Goal: Transaction & Acquisition: Purchase product/service

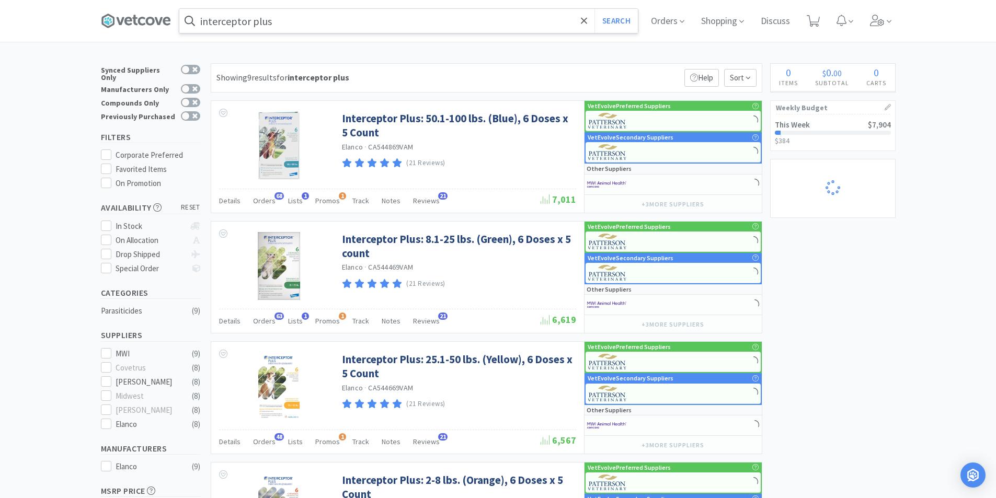
click at [297, 17] on input "interceptor plus" at bounding box center [408, 21] width 458 height 24
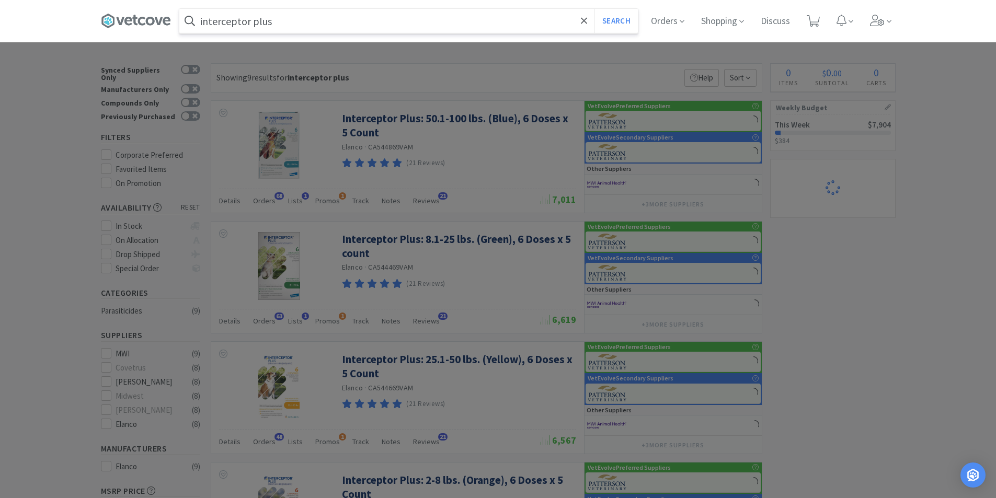
select select "1"
select select "4"
select select "5"
select select "3"
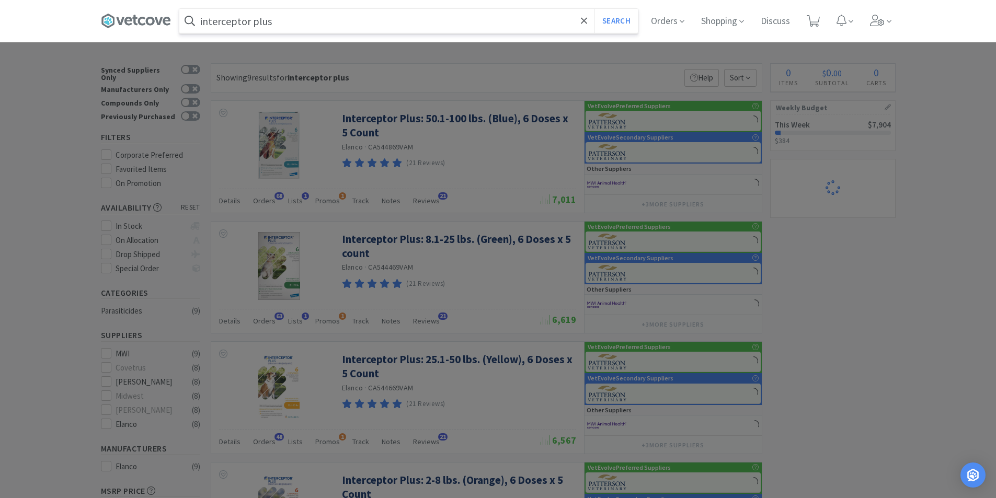
select select "1"
select select "5"
select select "1"
select select "2"
select select "1"
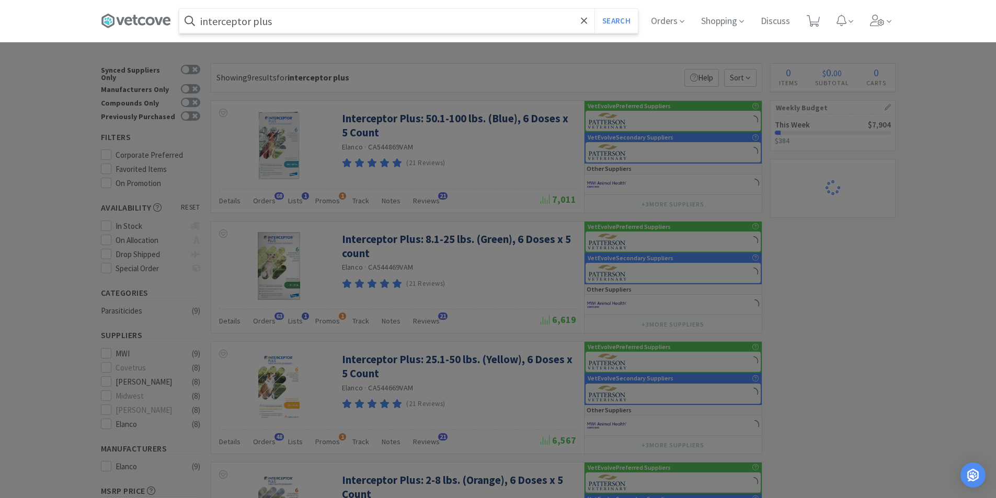
select select "3"
select select "1"
select select "5"
select select "1"
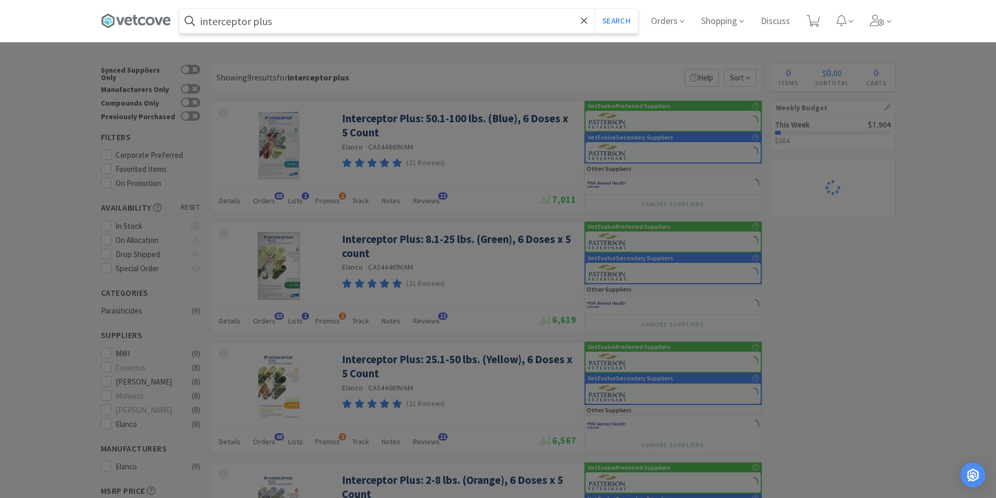
select select "1"
select select "10"
select select "6"
select select "2"
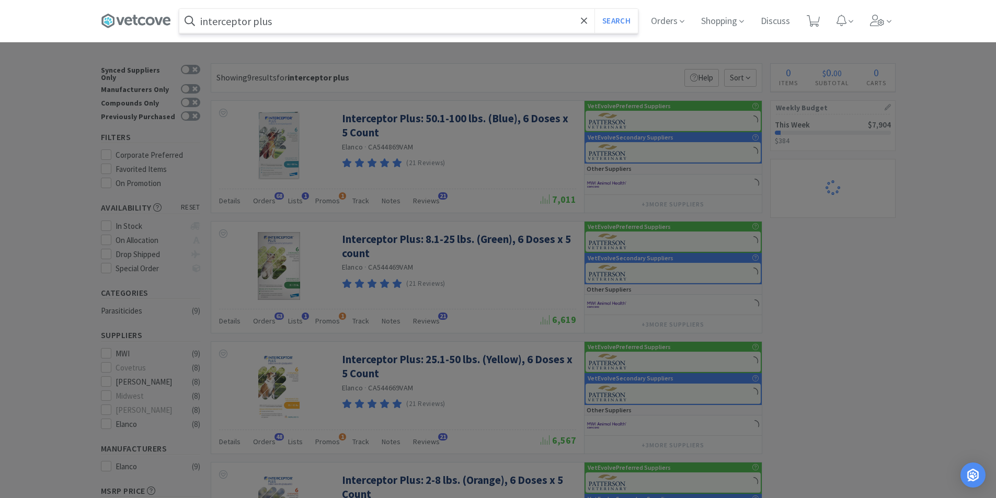
select select "3"
select select "1"
select select "4"
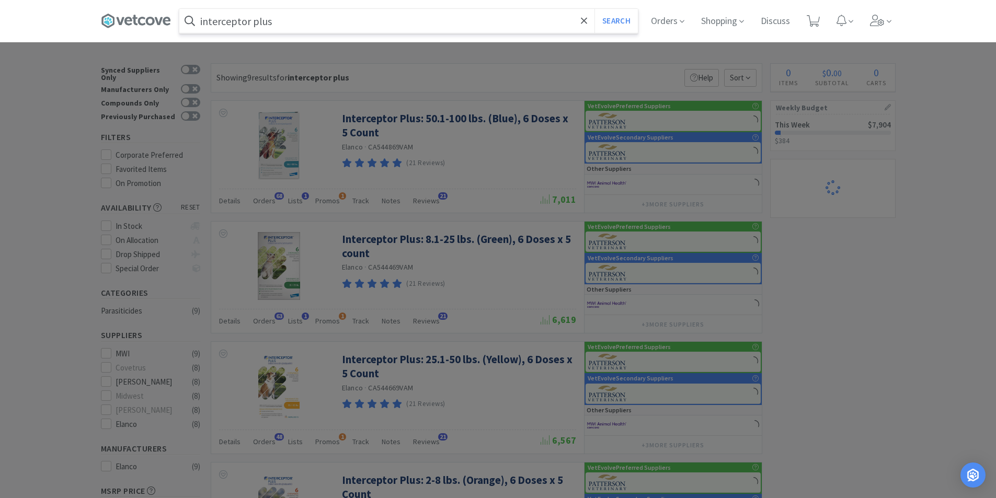
select select "1"
select select "8"
select select "3"
select select "2"
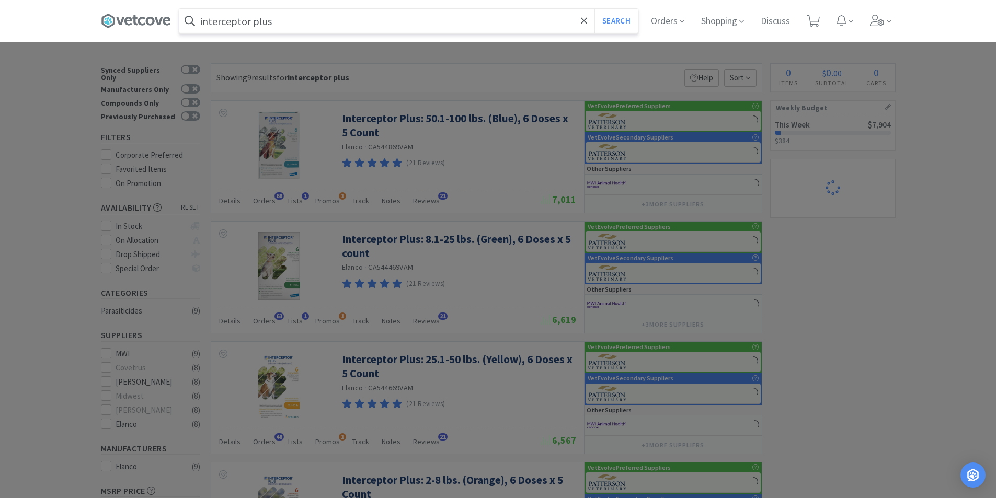
select select "1"
select select "2"
select select "1"
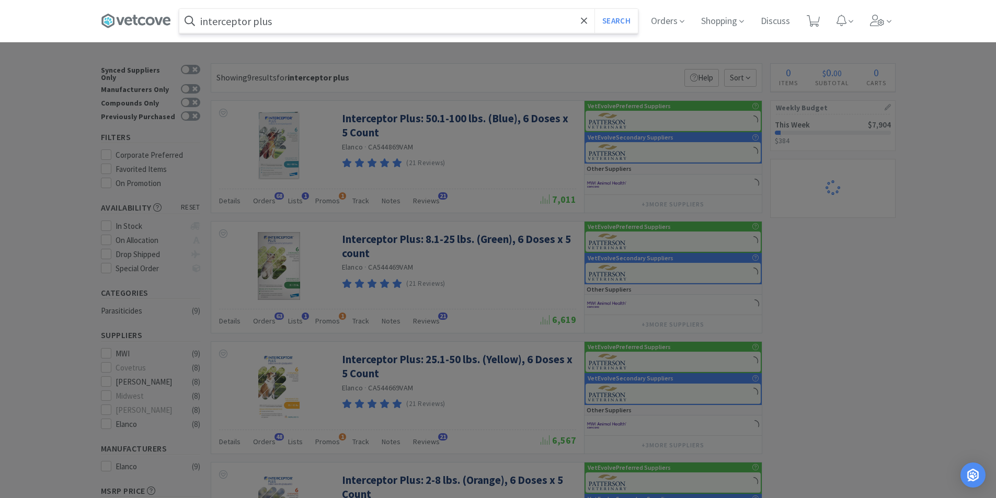
select select "1"
select select "4"
select select "10"
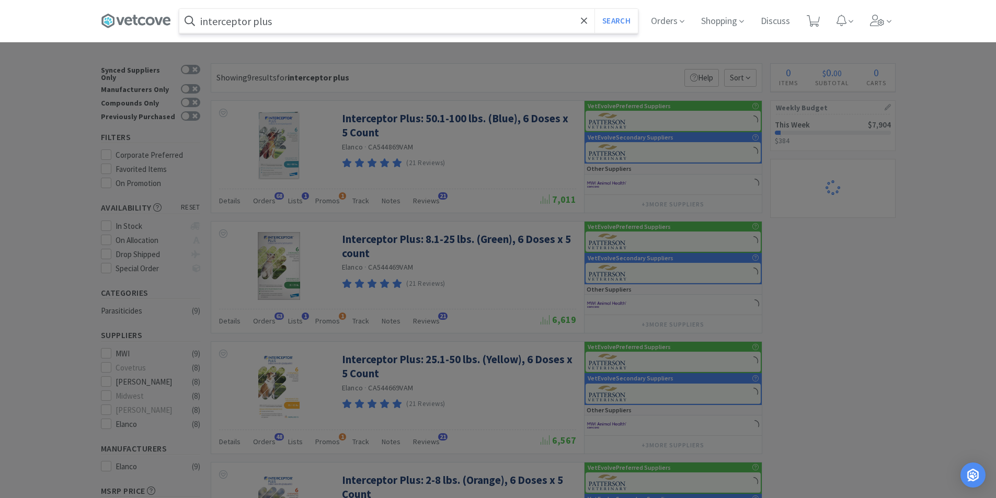
select select "1"
select select "4"
select select "5"
select select "1"
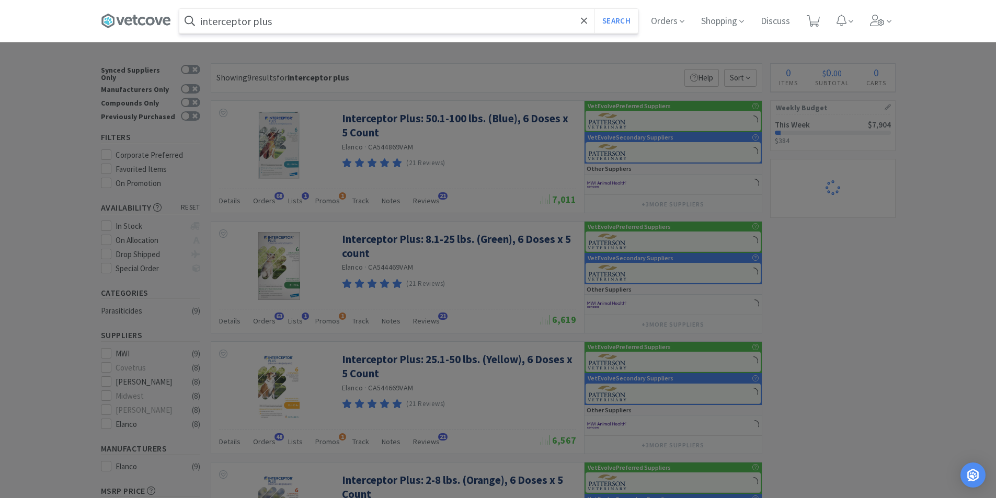
select select "1"
select select "2"
select select "4"
select select "1"
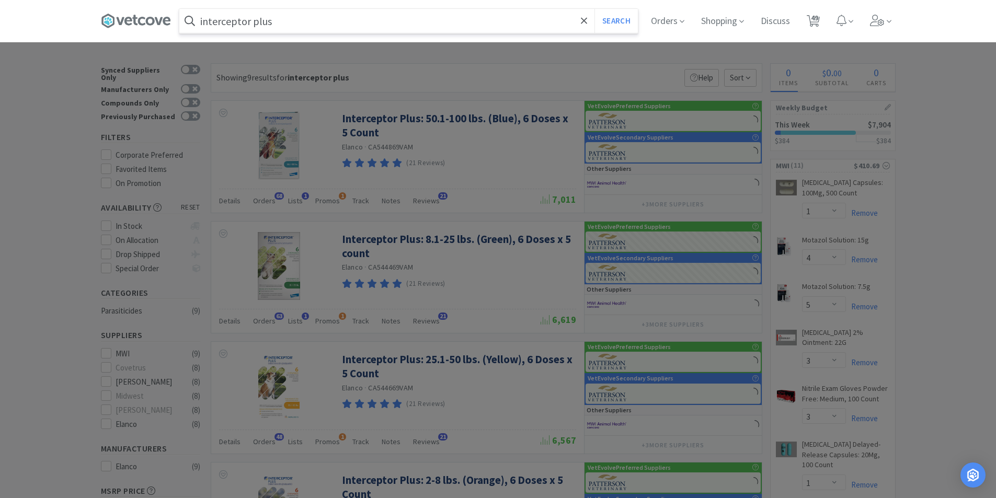
select select "1"
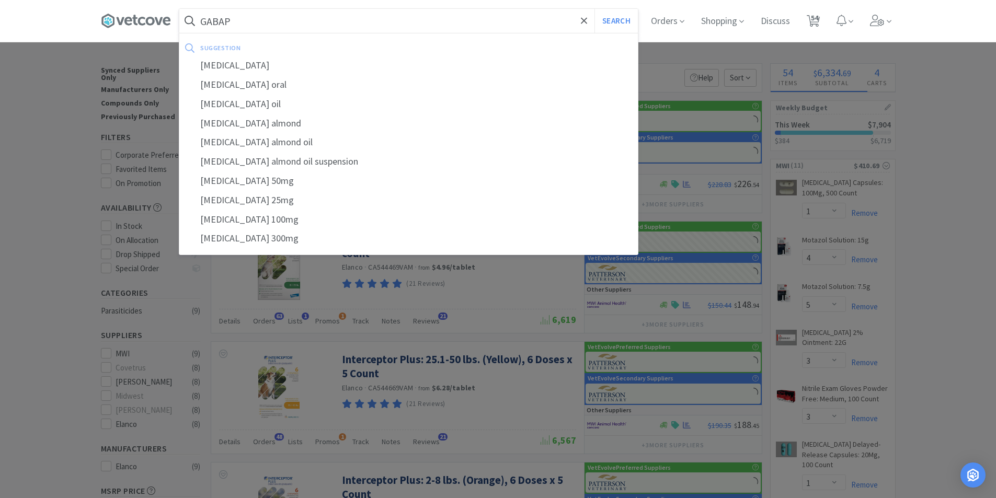
type input "GABAP"
click at [594, 9] on button "Search" at bounding box center [615, 21] width 43 height 24
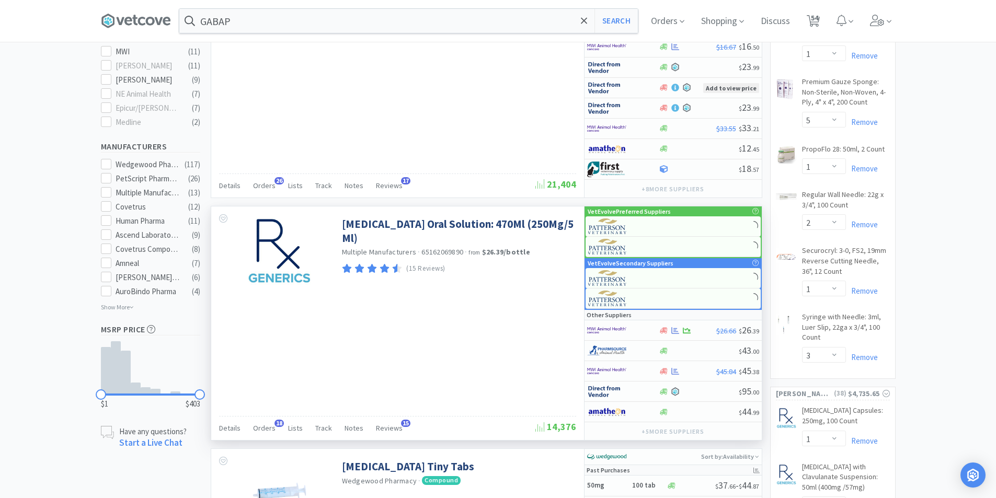
scroll to position [575, 0]
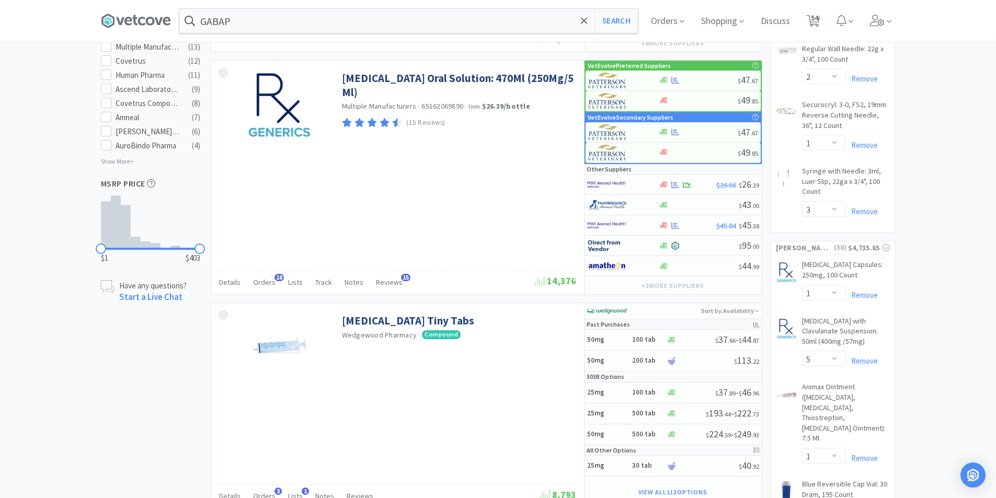
select select "1"
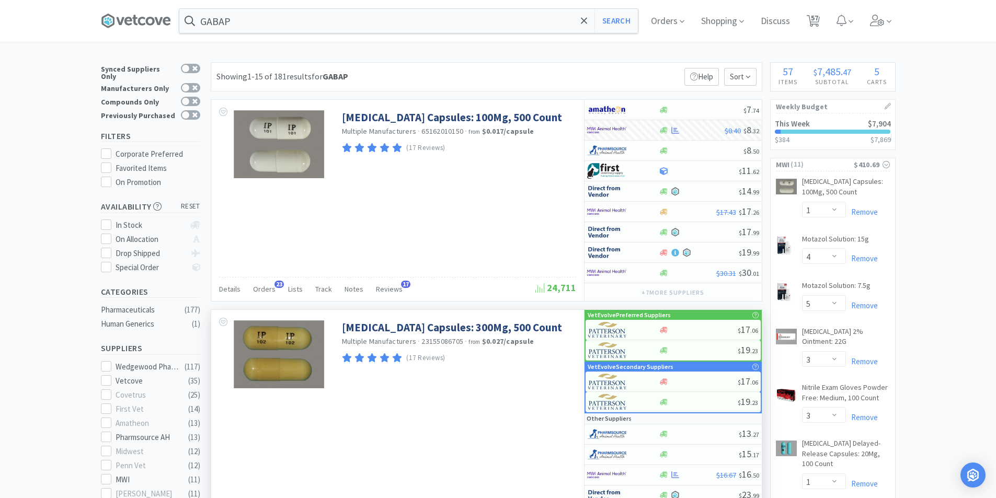
scroll to position [0, 0]
